Goal: Transaction & Acquisition: Purchase product/service

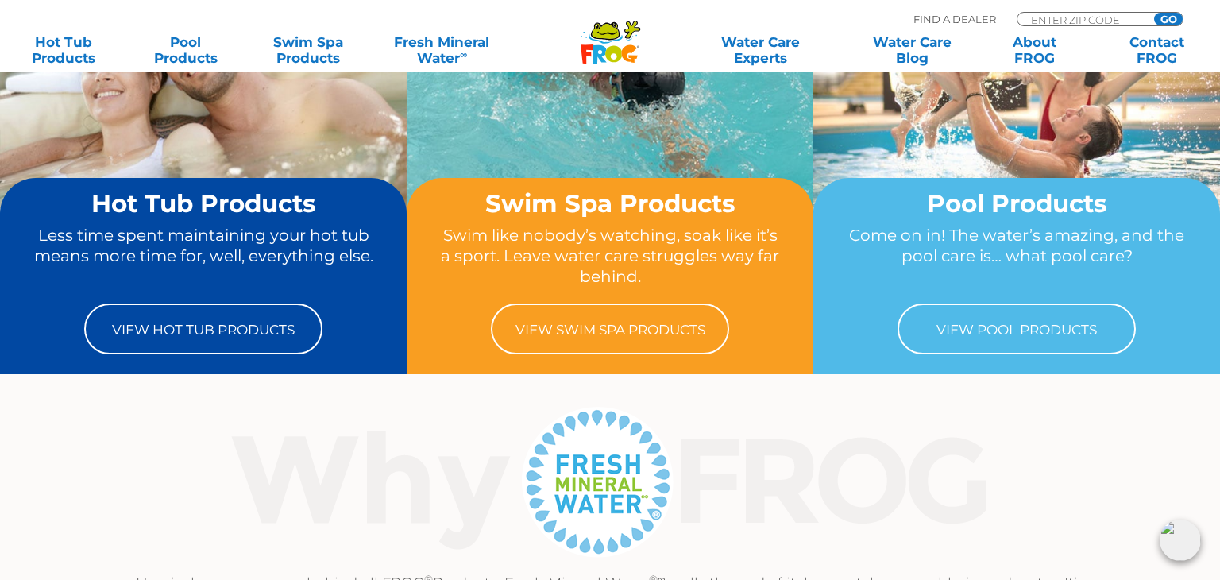
scroll to position [168, 0]
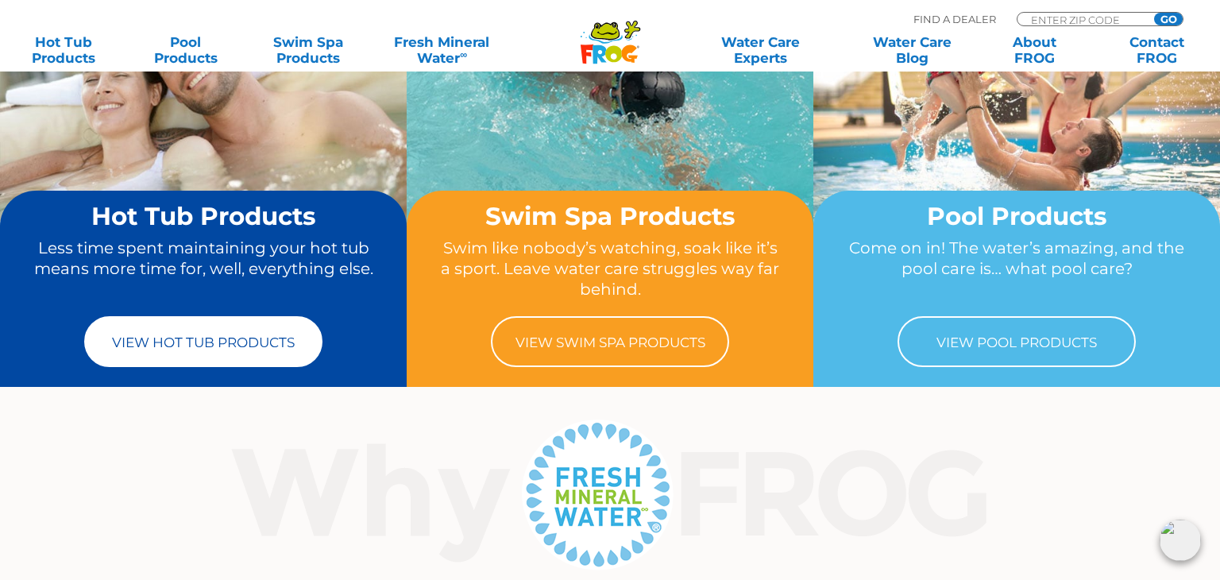
click at [217, 351] on link "View Hot Tub Products" at bounding box center [203, 341] width 238 height 51
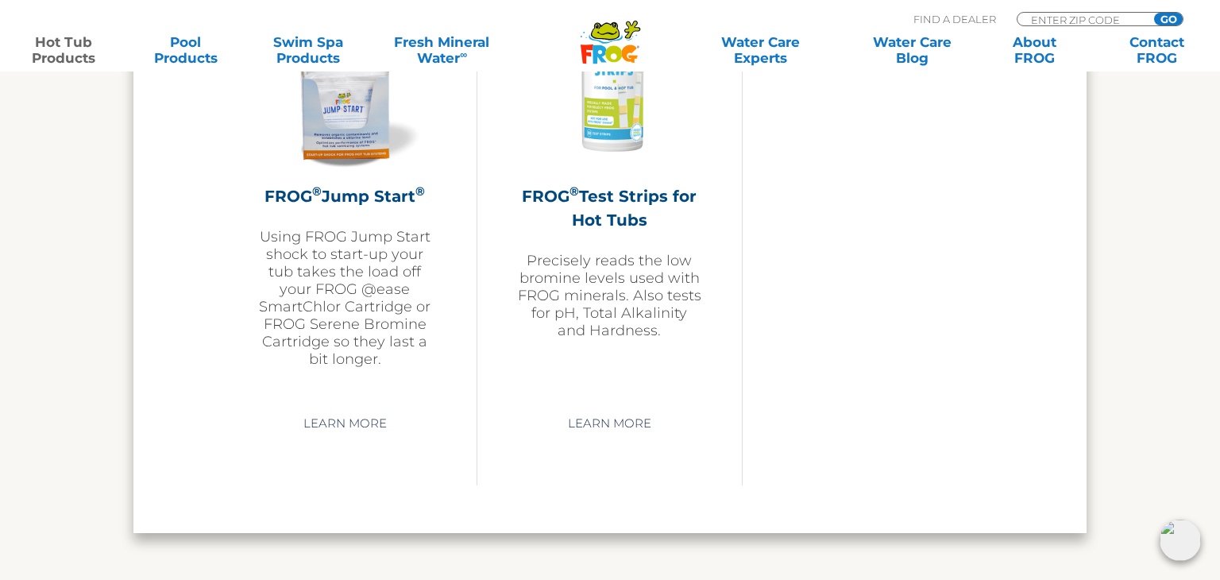
scroll to position [4000, 0]
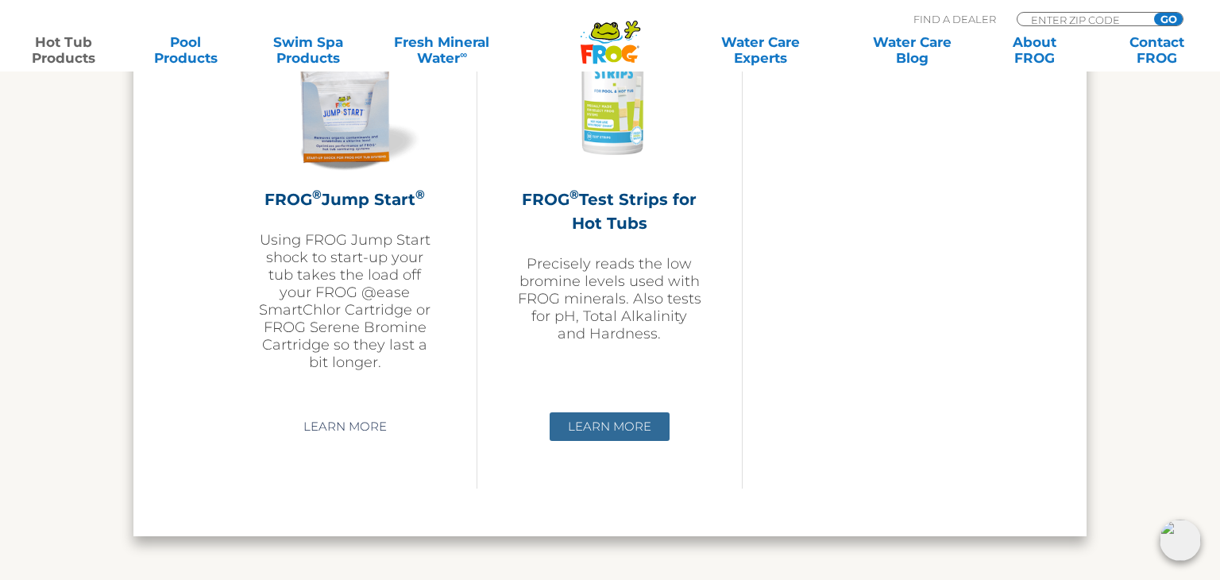
click at [611, 427] on link "Learn More" at bounding box center [610, 426] width 120 height 29
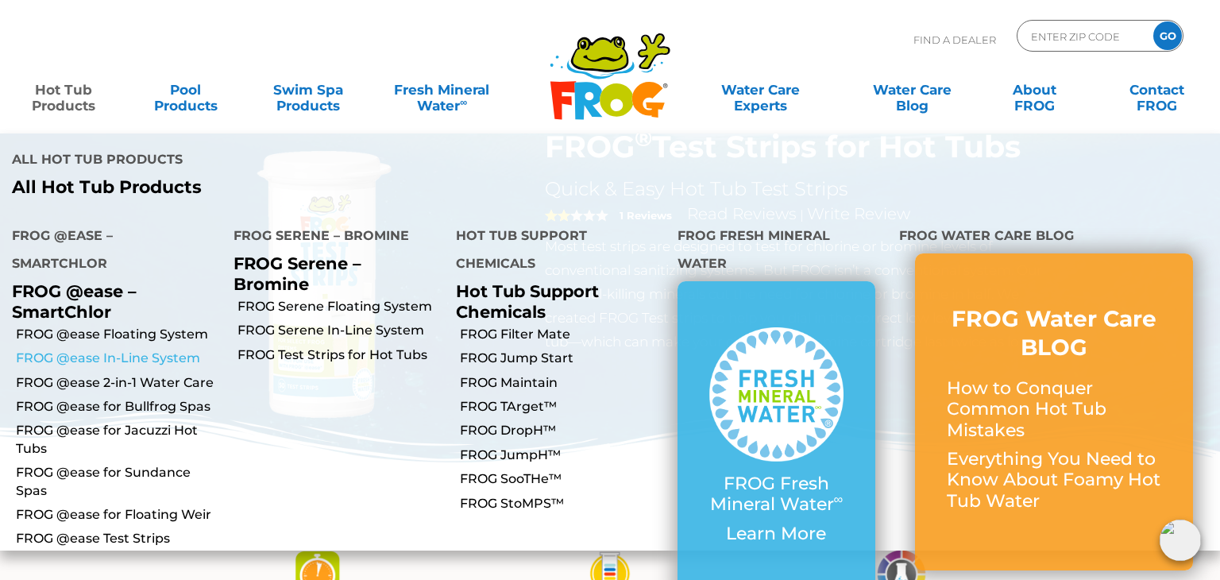
scroll to position [63, 0]
click at [144, 422] on link "FROG @ease for Jacuzzi Hot Tubs" at bounding box center [119, 440] width 206 height 36
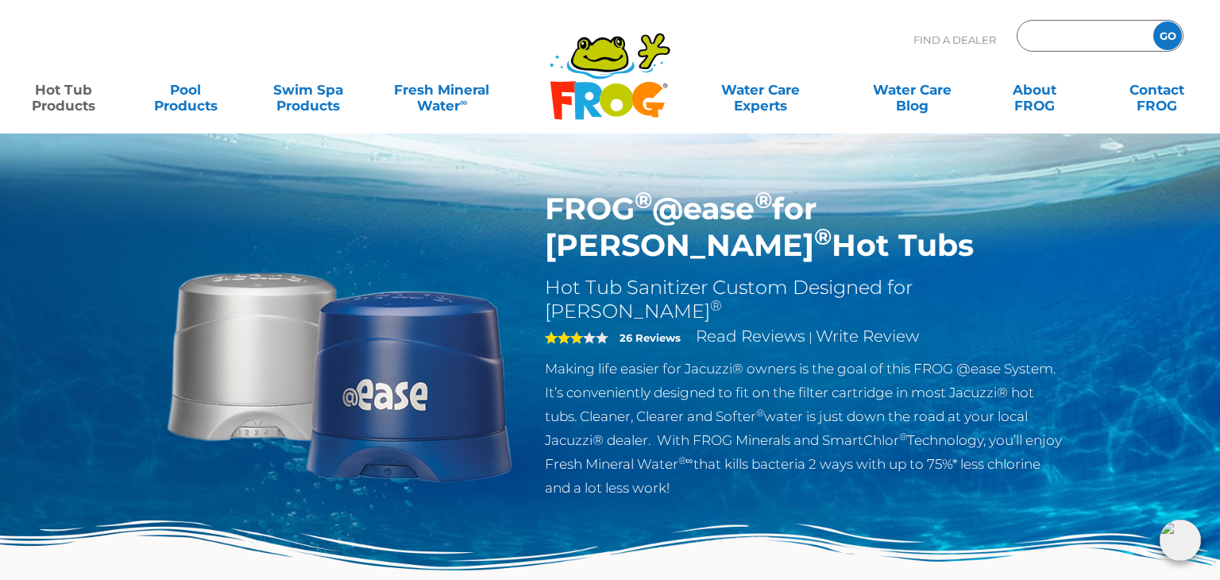
click at [1088, 38] on input "Zip Code Form" at bounding box center [1082, 36] width 107 height 23
type input "37345"
click at [1170, 38] on input "GO" at bounding box center [1167, 35] width 29 height 29
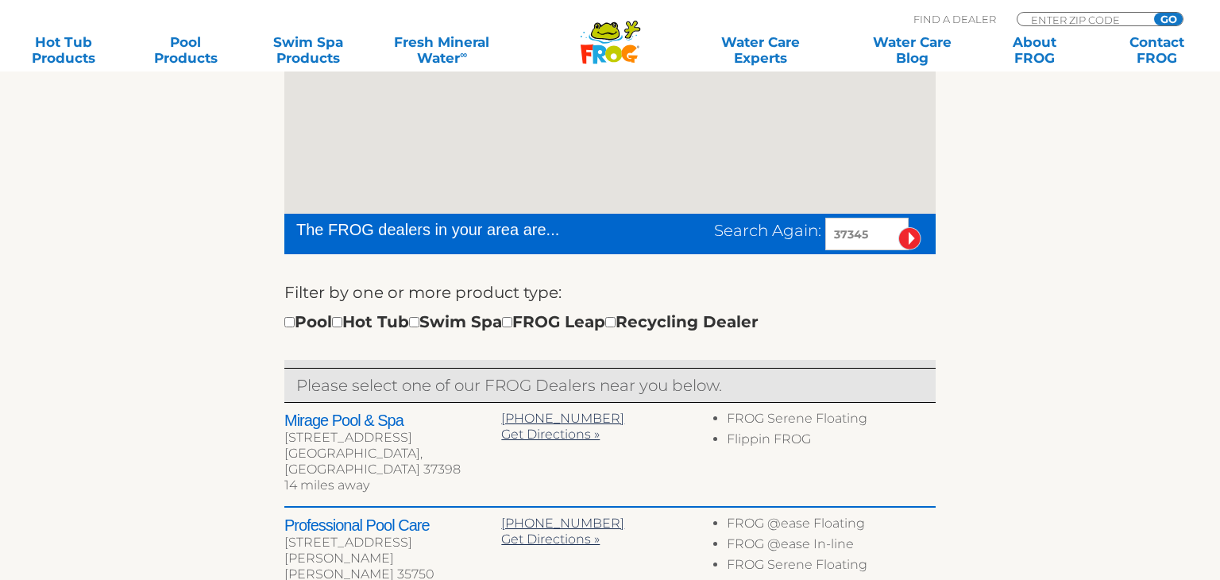
scroll to position [410, 0]
